Goal: Task Accomplishment & Management: Use online tool/utility

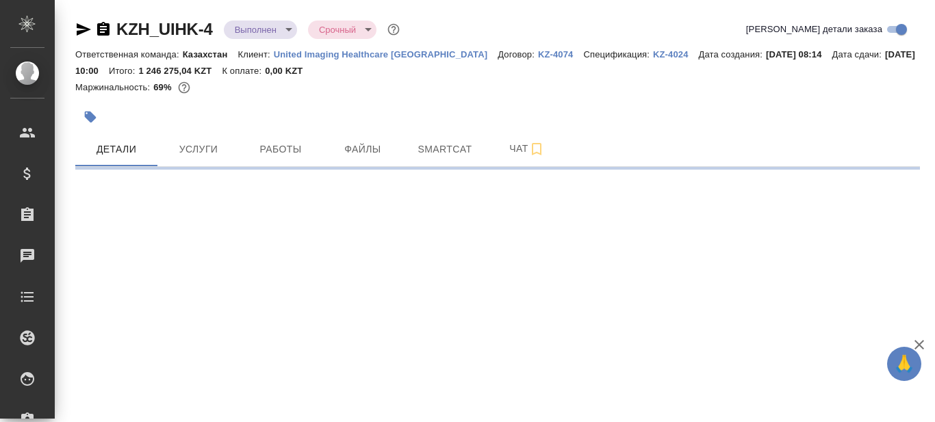
select select "RU"
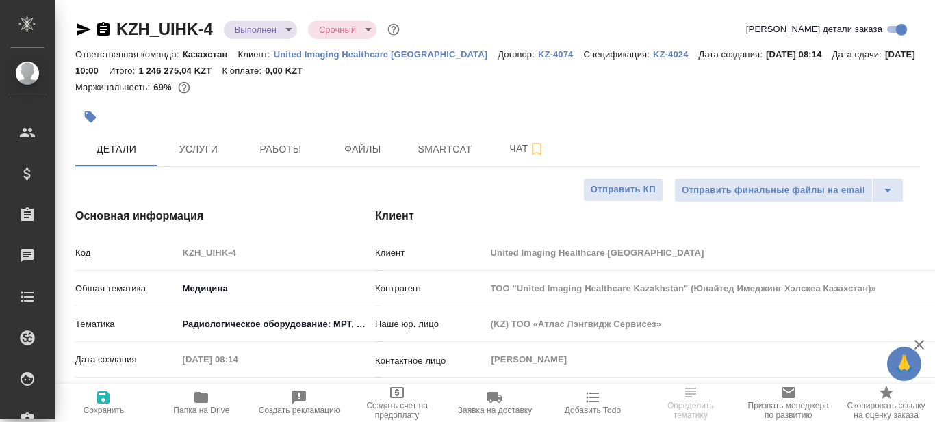
type textarea "x"
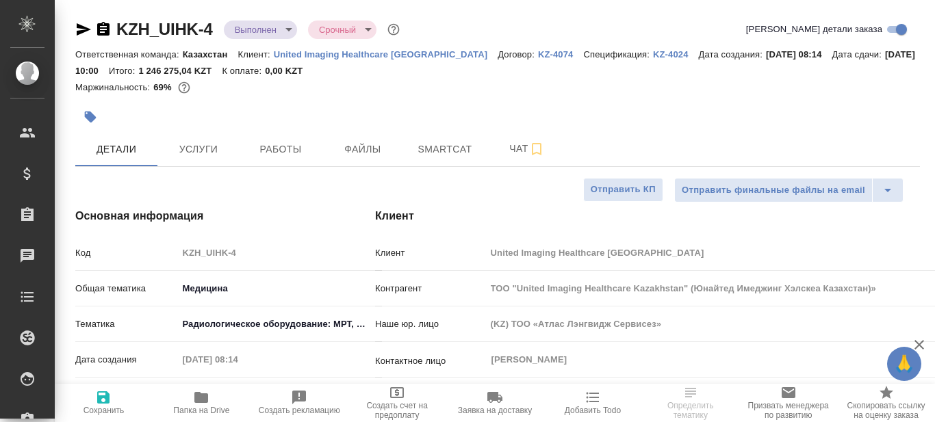
type textarea "x"
type input "Бабкина Анастасия"
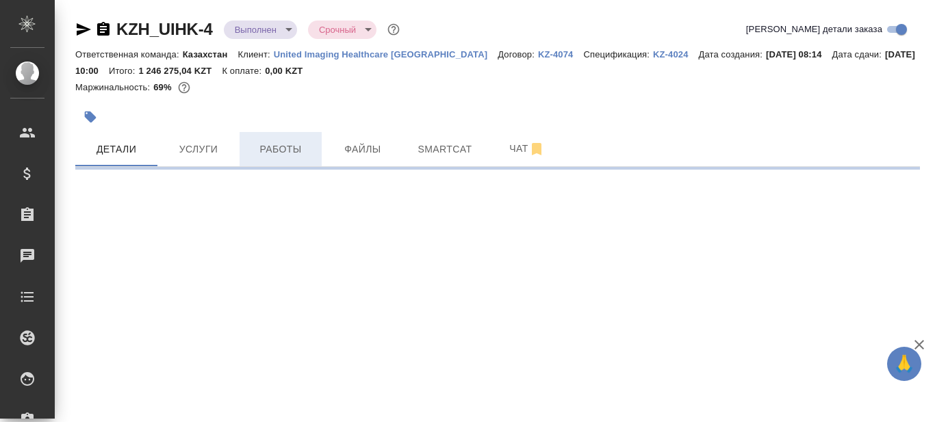
select select "RU"
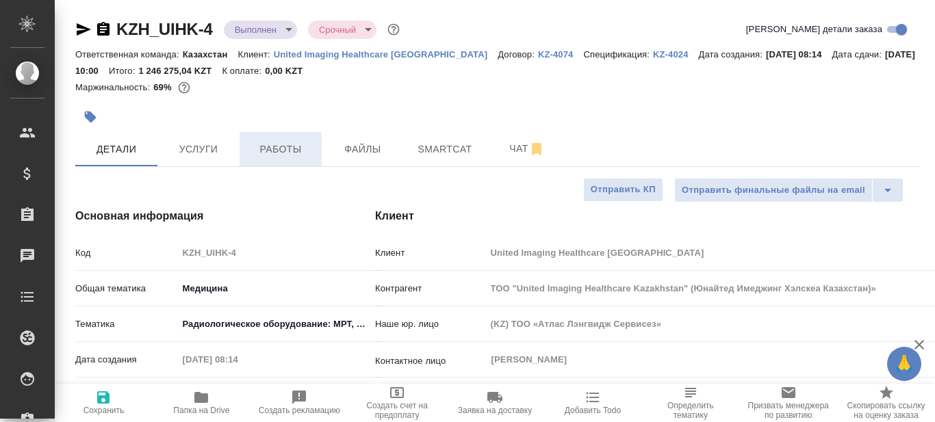
type textarea "x"
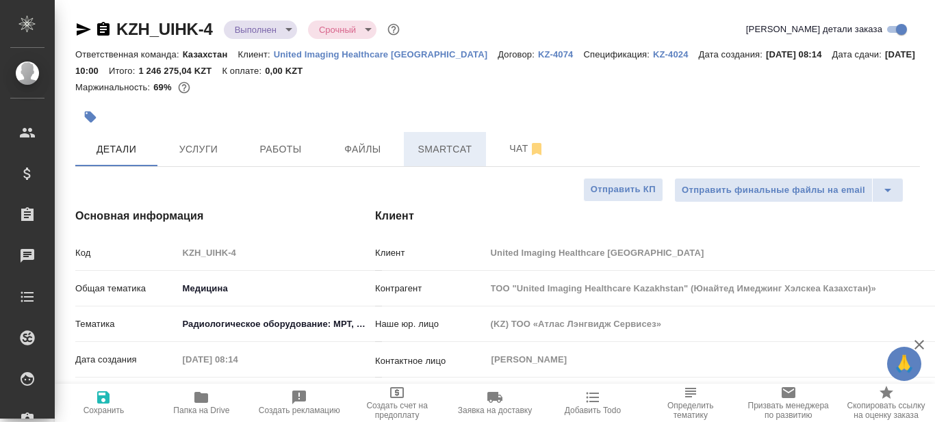
click at [441, 148] on span "Smartcat" at bounding box center [445, 149] width 66 height 17
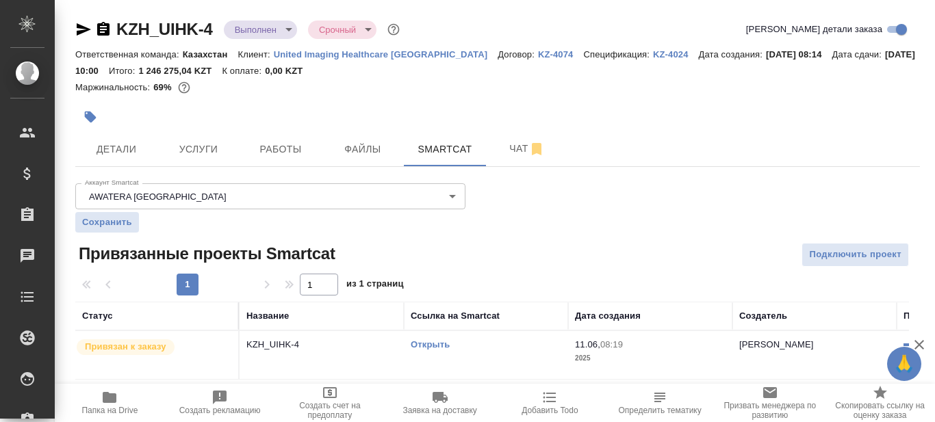
click at [436, 343] on link "Открыть" at bounding box center [430, 344] width 39 height 10
click at [428, 346] on link "Открыть" at bounding box center [430, 344] width 39 height 10
